Goal: Book appointment/travel/reservation

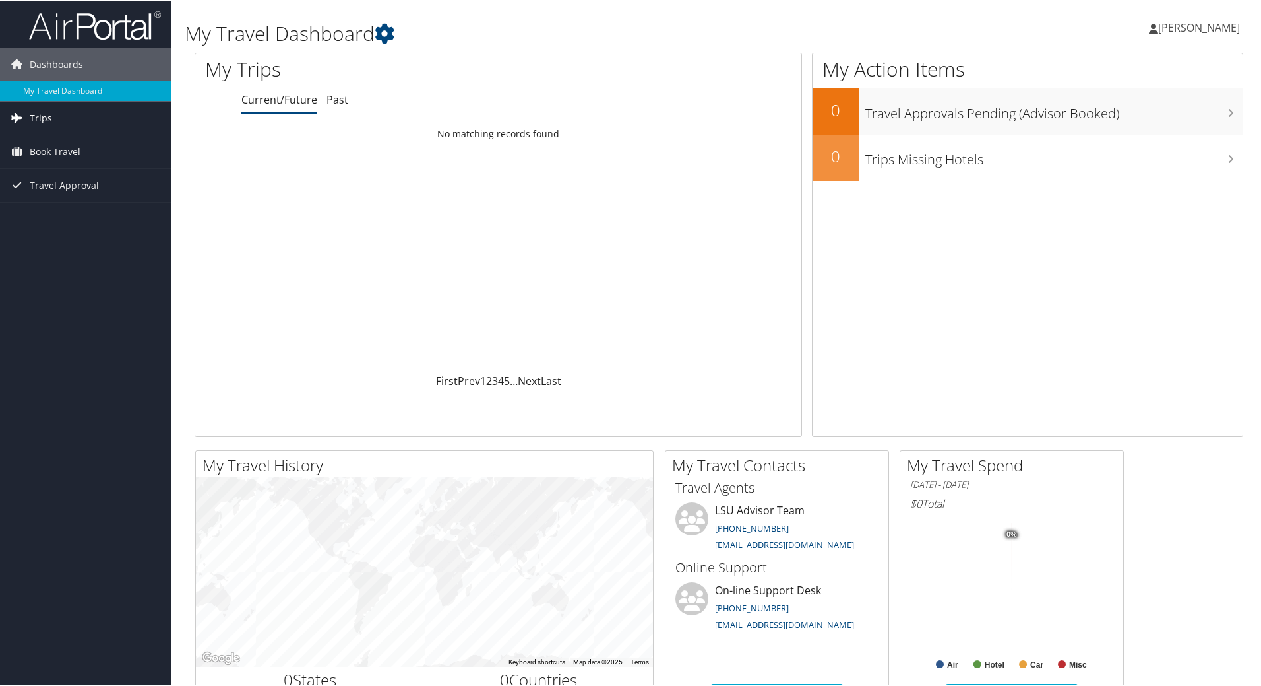
click at [55, 115] on link "Trips" at bounding box center [86, 116] width 172 height 33
click at [67, 210] on span "Book Travel" at bounding box center [55, 209] width 51 height 33
click at [75, 208] on span "Book Travel" at bounding box center [55, 209] width 51 height 33
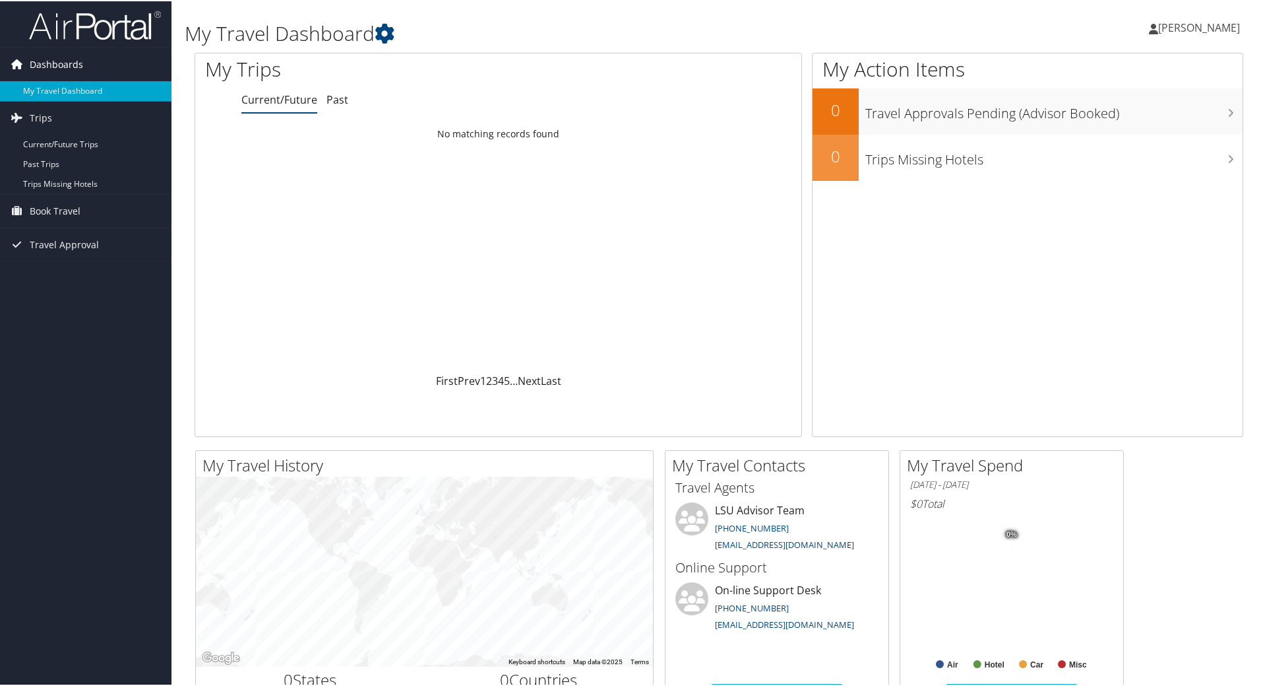
click at [42, 63] on span "Dashboards" at bounding box center [56, 63] width 53 height 33
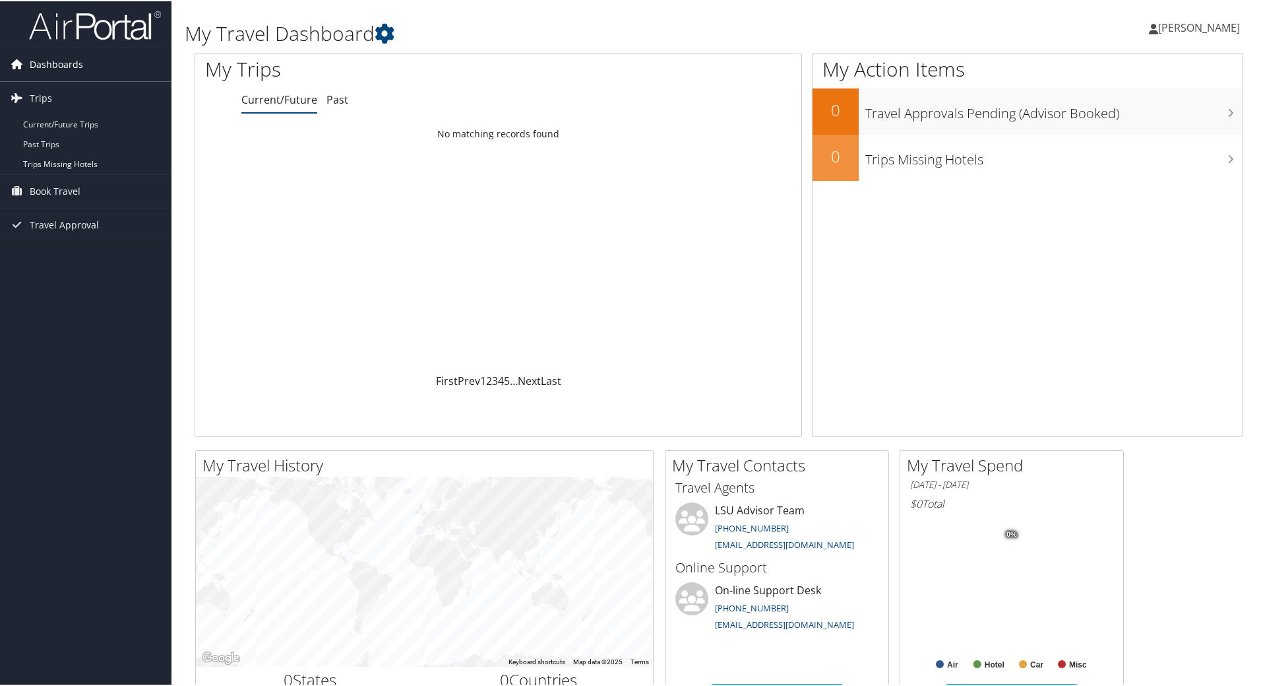
click at [45, 63] on span "Dashboards" at bounding box center [56, 63] width 53 height 33
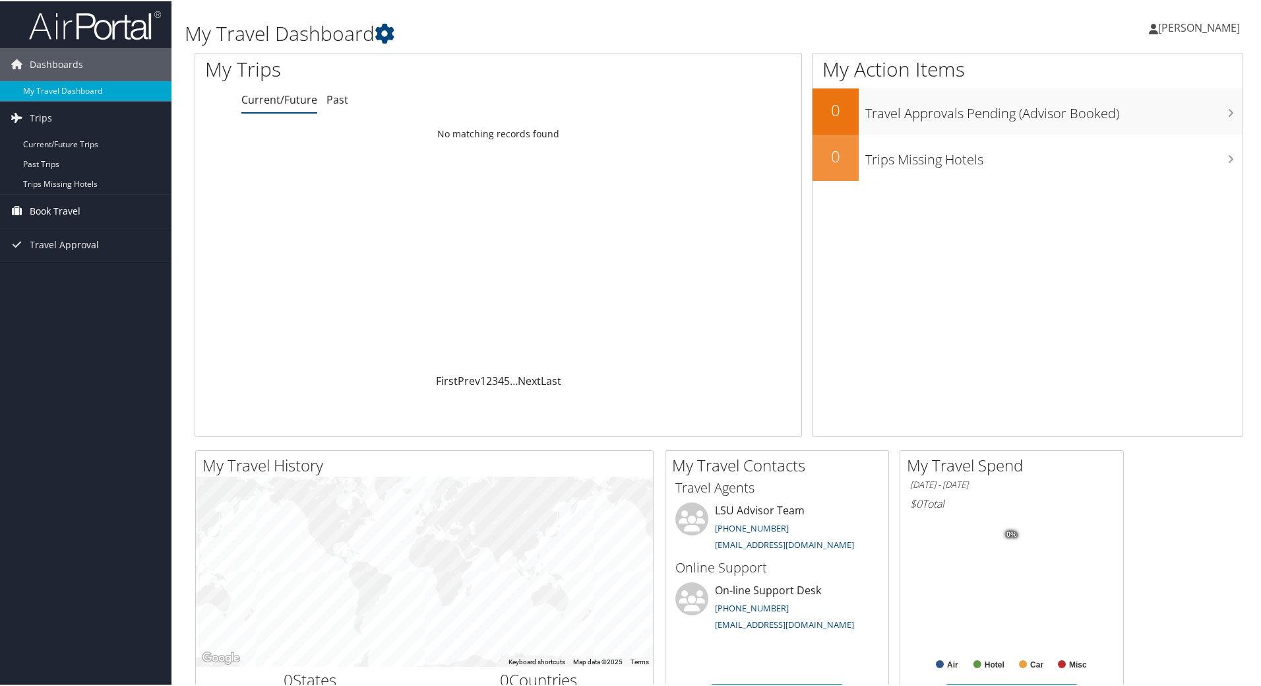
click at [48, 213] on span "Book Travel" at bounding box center [55, 209] width 51 height 33
click at [104, 257] on link "Book/Manage Online Trips" at bounding box center [86, 256] width 172 height 20
